Goal: Information Seeking & Learning: Learn about a topic

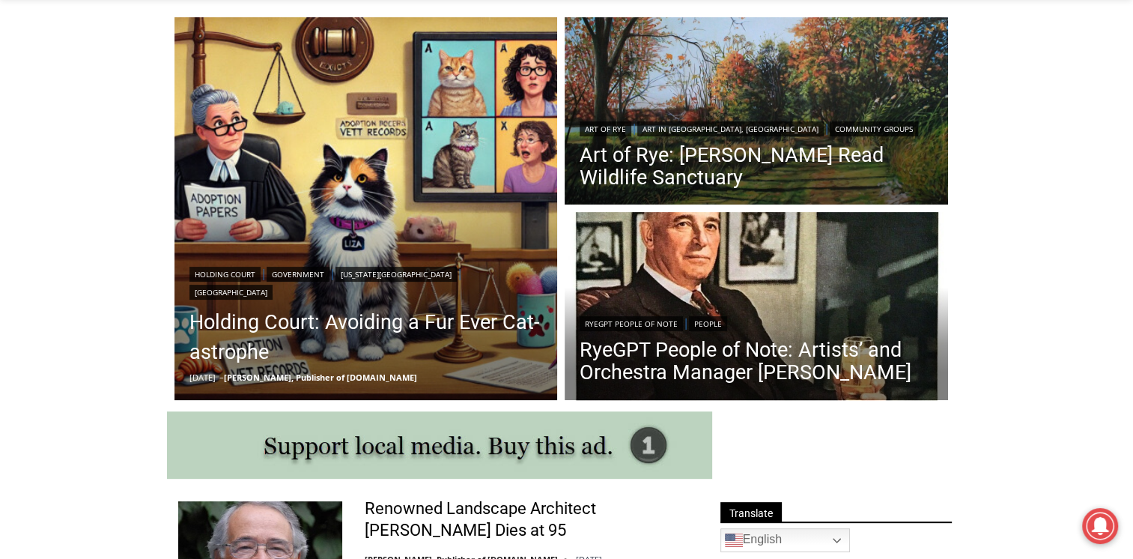
scroll to position [422, 0]
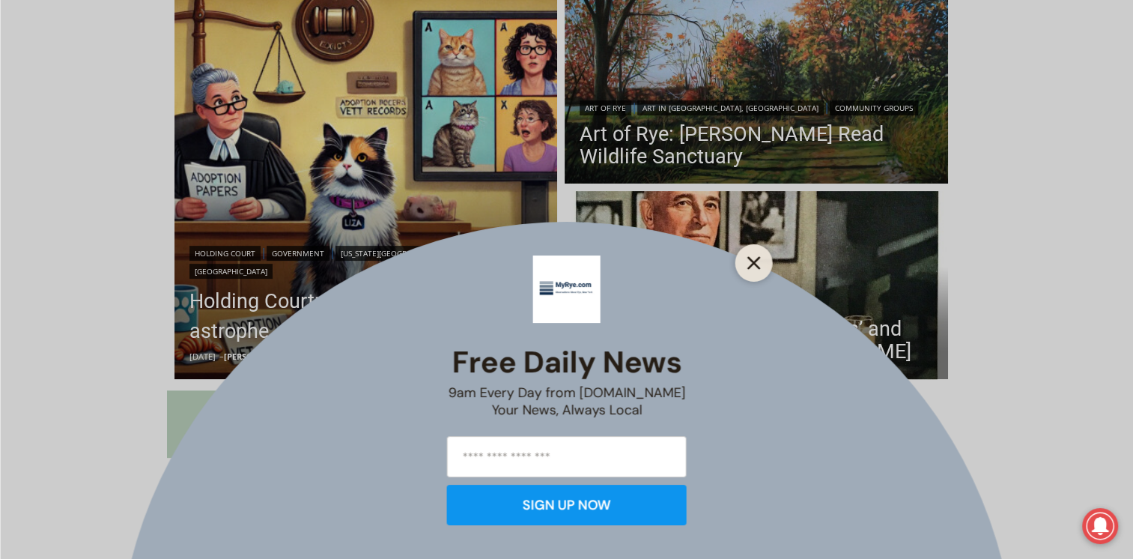
click at [761, 268] on button "Close" at bounding box center [754, 262] width 21 height 21
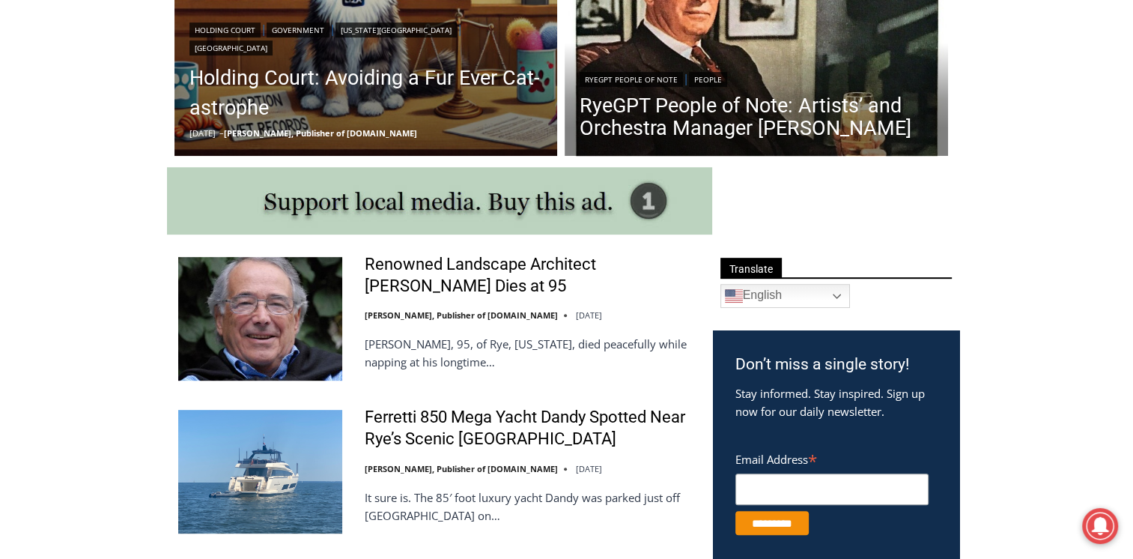
scroll to position [677, 0]
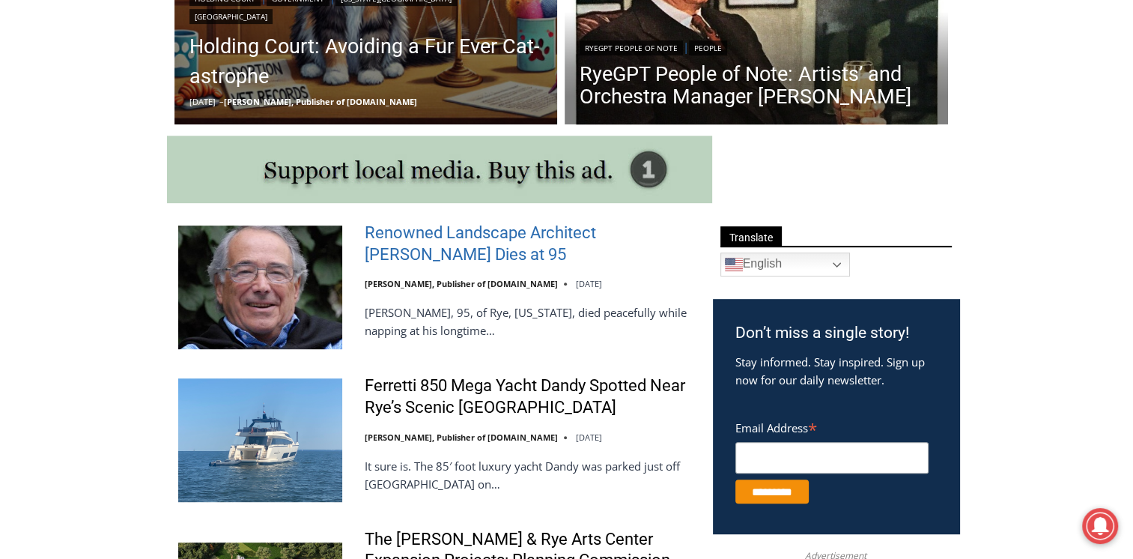
click at [545, 231] on link "Renowned Landscape Architect [PERSON_NAME] Dies at 95" at bounding box center [529, 243] width 329 height 43
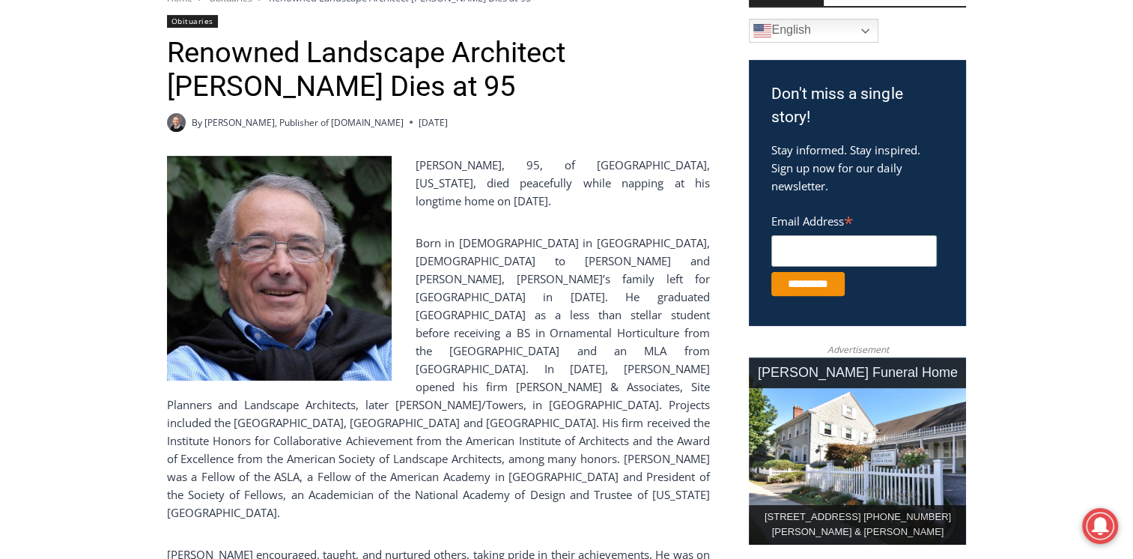
scroll to position [425, 0]
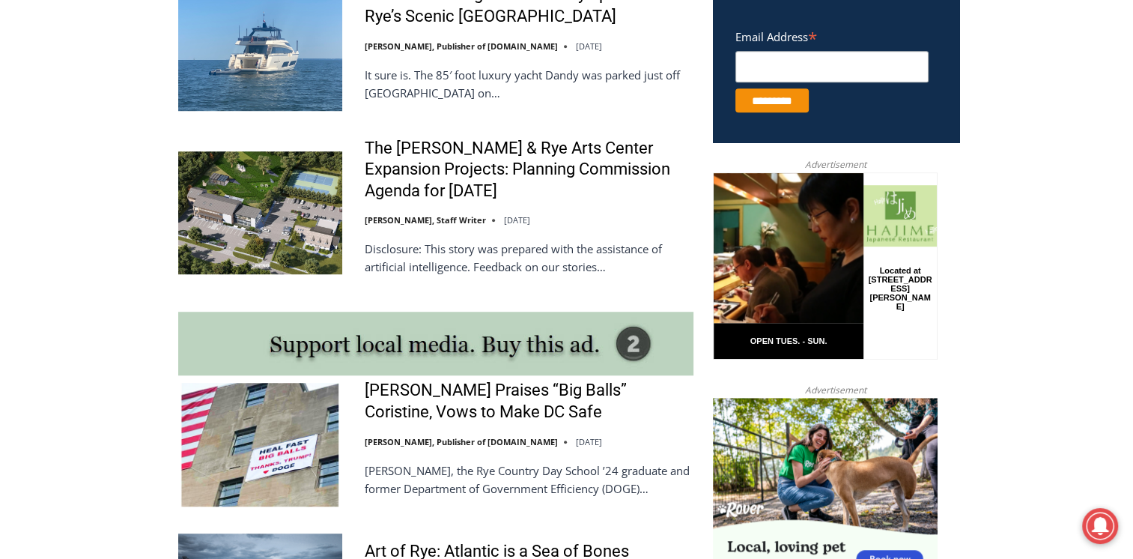
scroll to position [1073, 0]
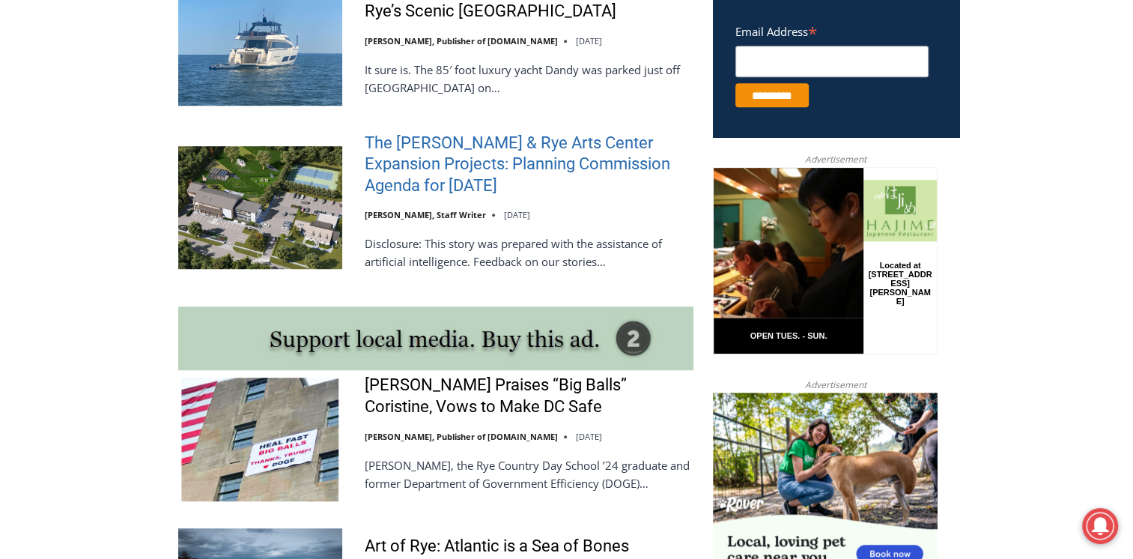
click at [519, 144] on link "The [PERSON_NAME] & Rye Arts Center Expansion Projects: Planning Commission Age…" at bounding box center [529, 165] width 329 height 64
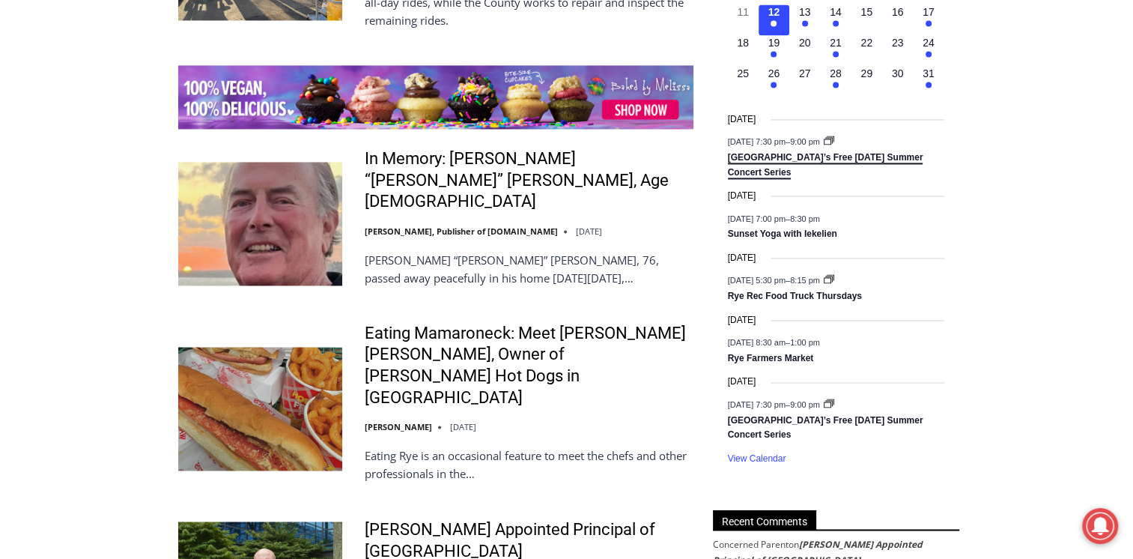
scroll to position [2289, 0]
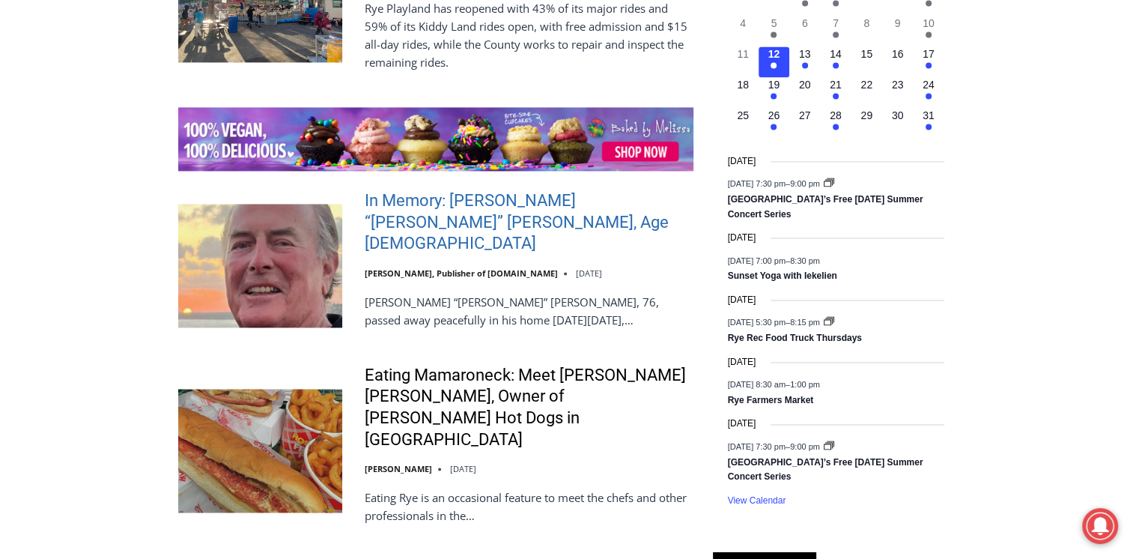
click at [619, 203] on link "In Memory: [PERSON_NAME] “[PERSON_NAME]” [PERSON_NAME], Age [DEMOGRAPHIC_DATA]" at bounding box center [529, 222] width 329 height 64
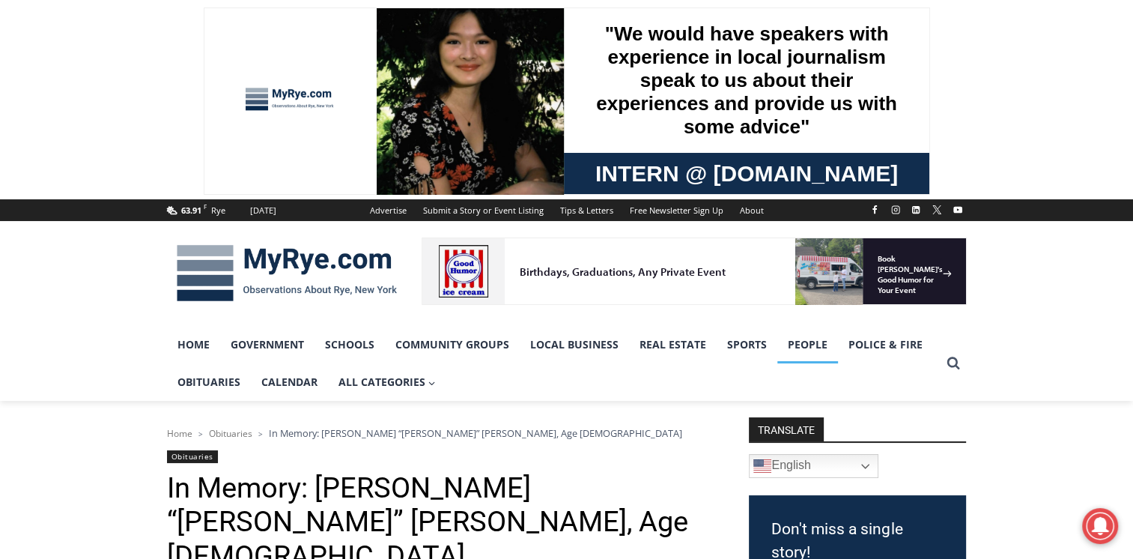
click at [794, 349] on link "People" at bounding box center [807, 344] width 61 height 37
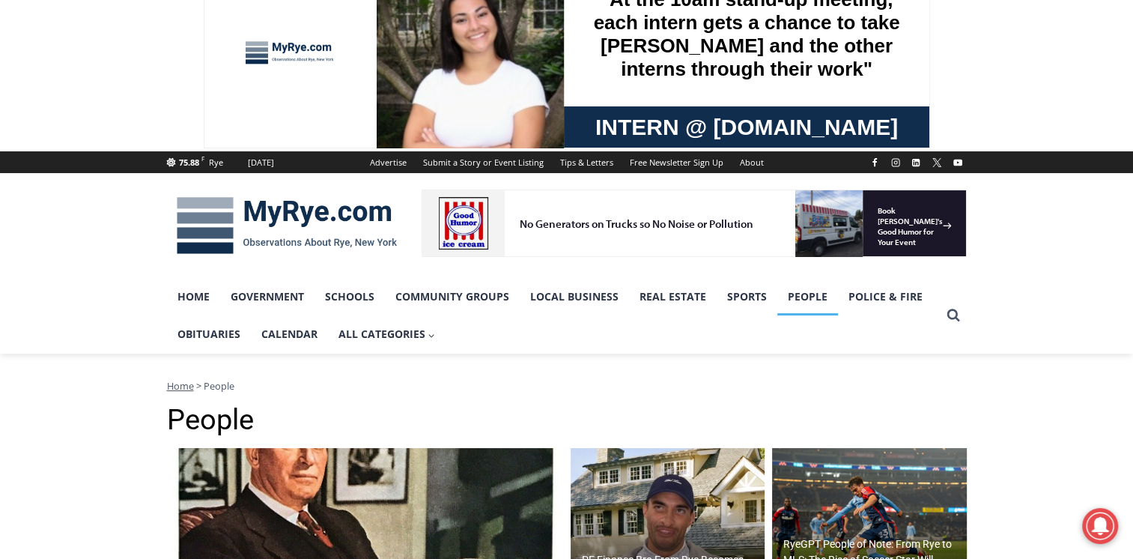
scroll to position [11, 0]
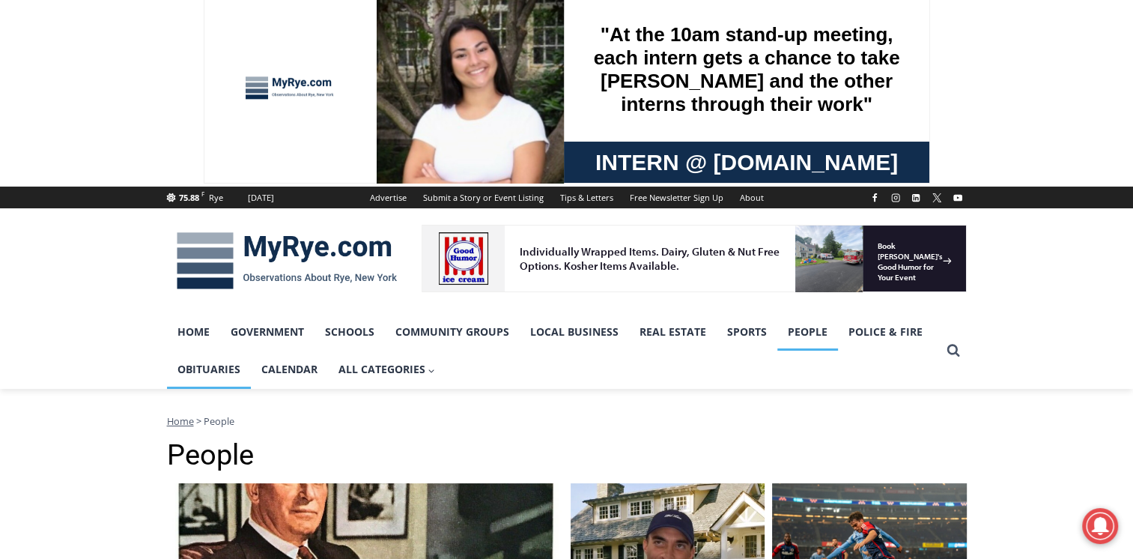
click at [219, 371] on link "Obituaries" at bounding box center [209, 368] width 84 height 37
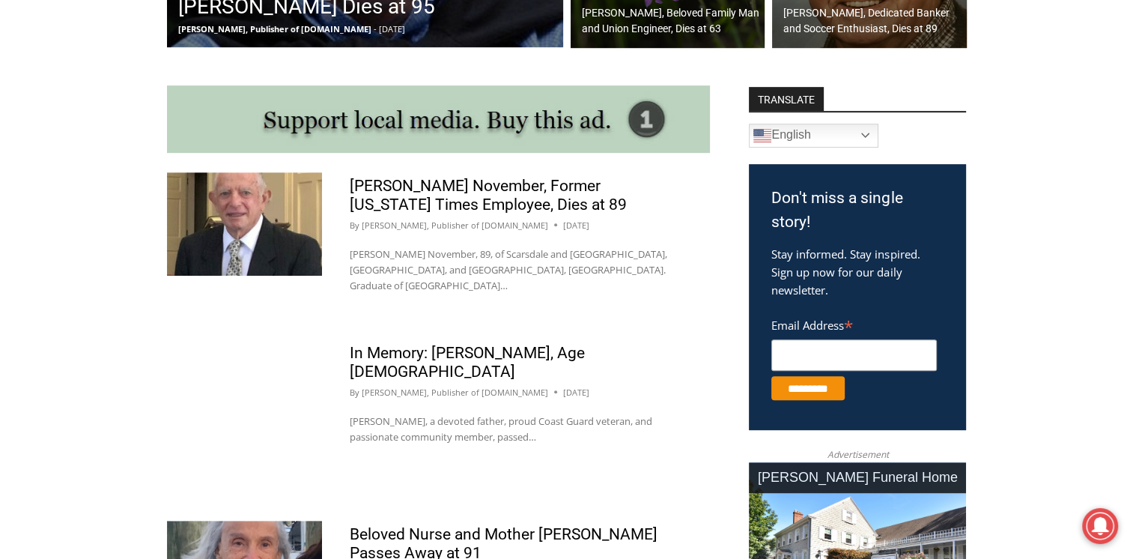
scroll to position [752, 0]
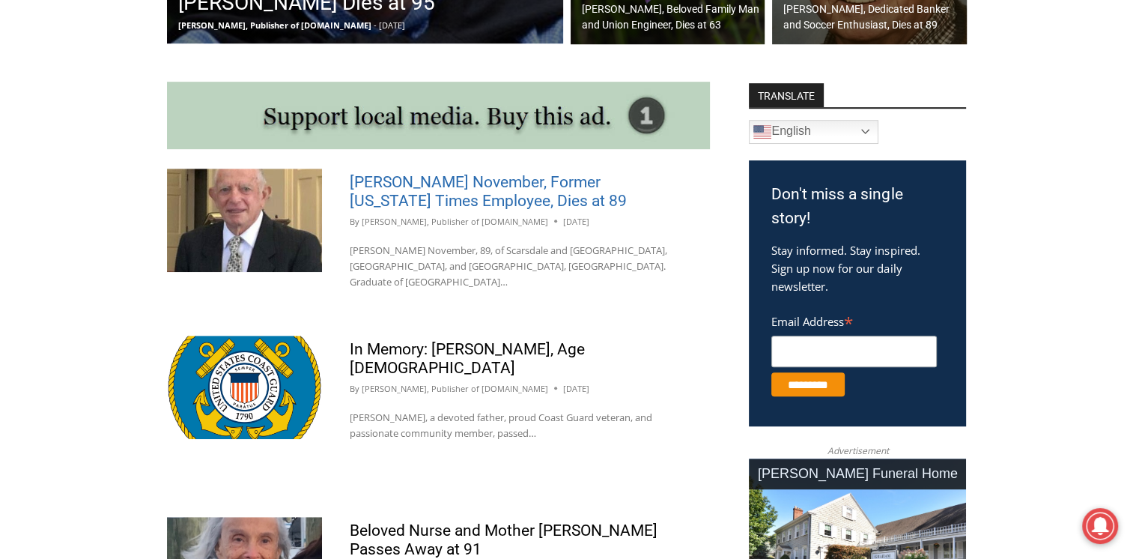
click at [467, 175] on link "[PERSON_NAME] November, Former [US_STATE] Times Employee, Dies at 89" at bounding box center [488, 191] width 277 height 37
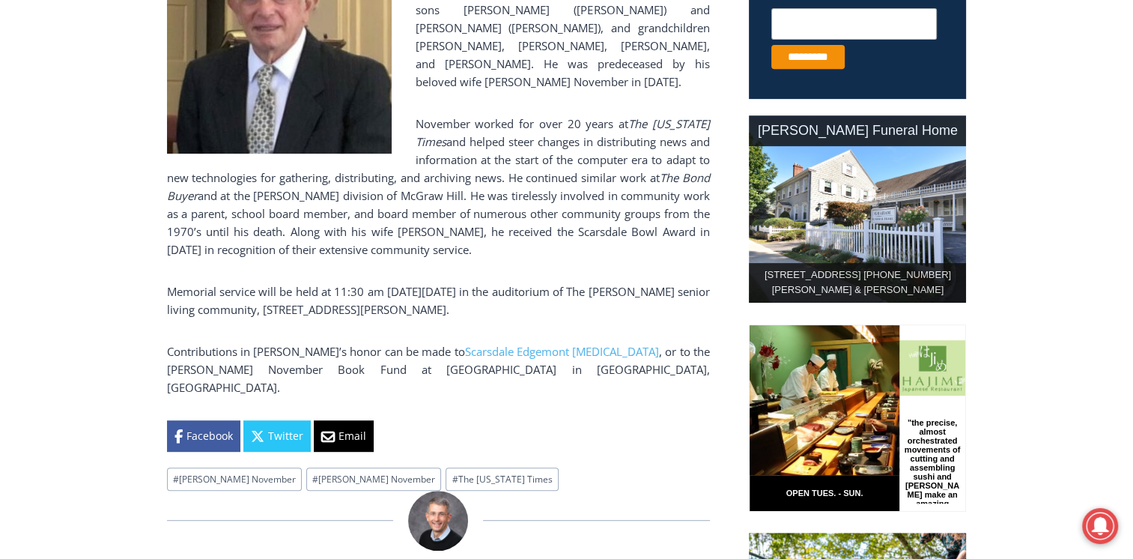
scroll to position [677, 0]
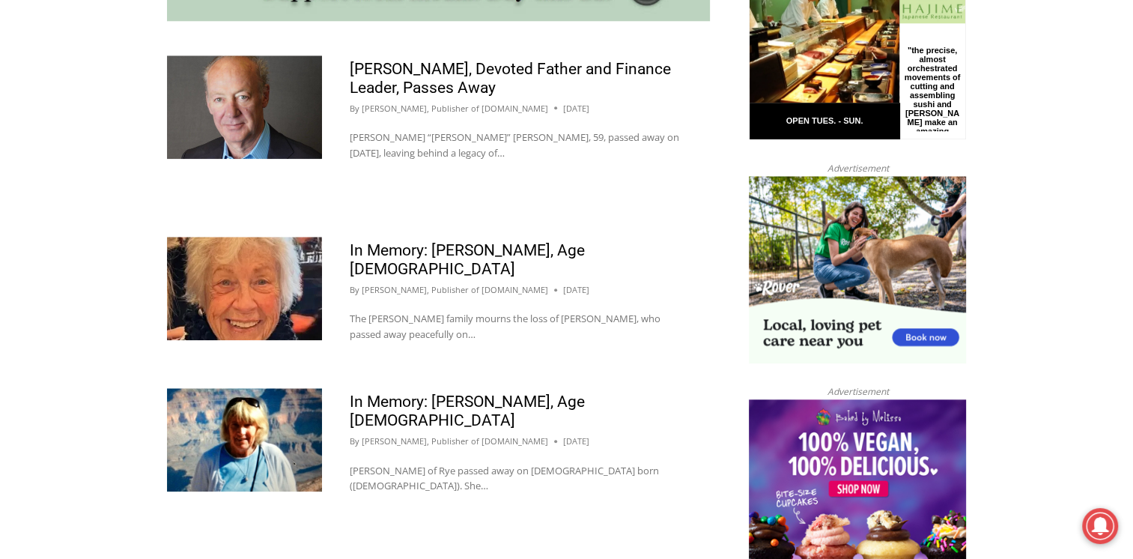
scroll to position [1501, 0]
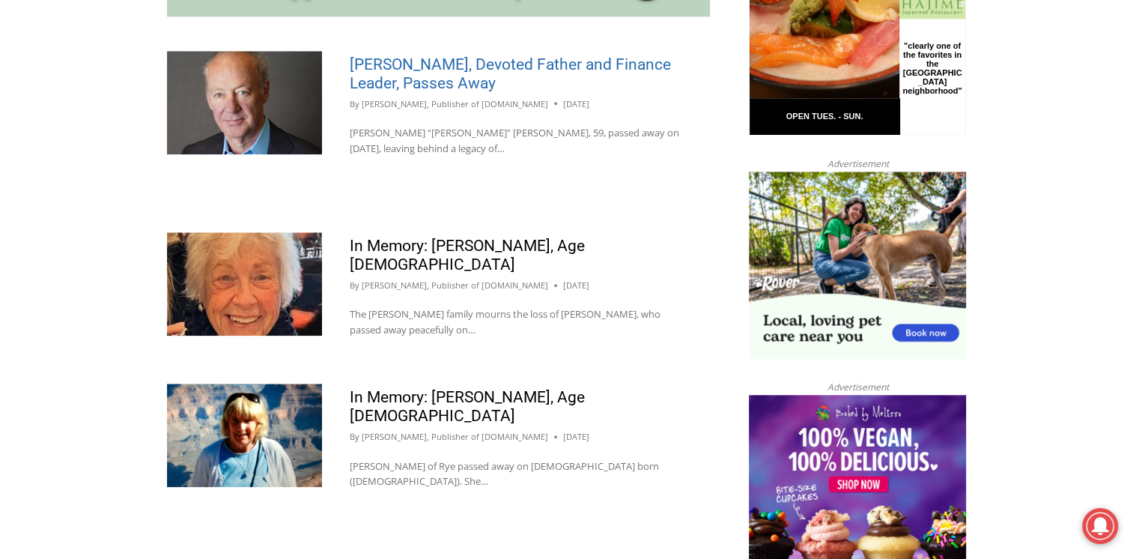
click at [481, 55] on link "[PERSON_NAME], Devoted Father and Finance Leader, Passes Away" at bounding box center [510, 73] width 321 height 37
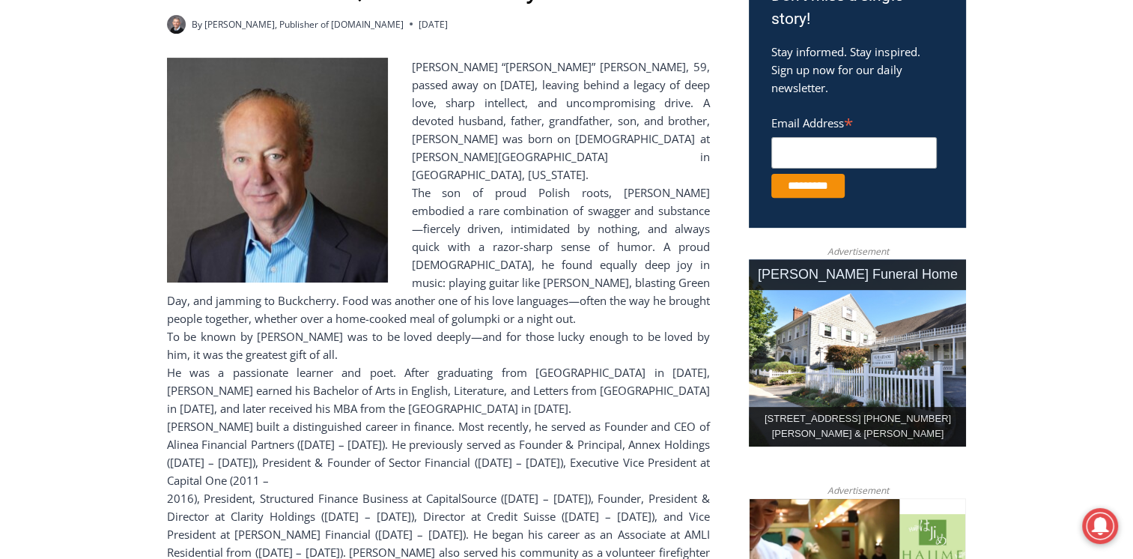
scroll to position [541, 0]
